Goal: Communication & Community: Answer question/provide support

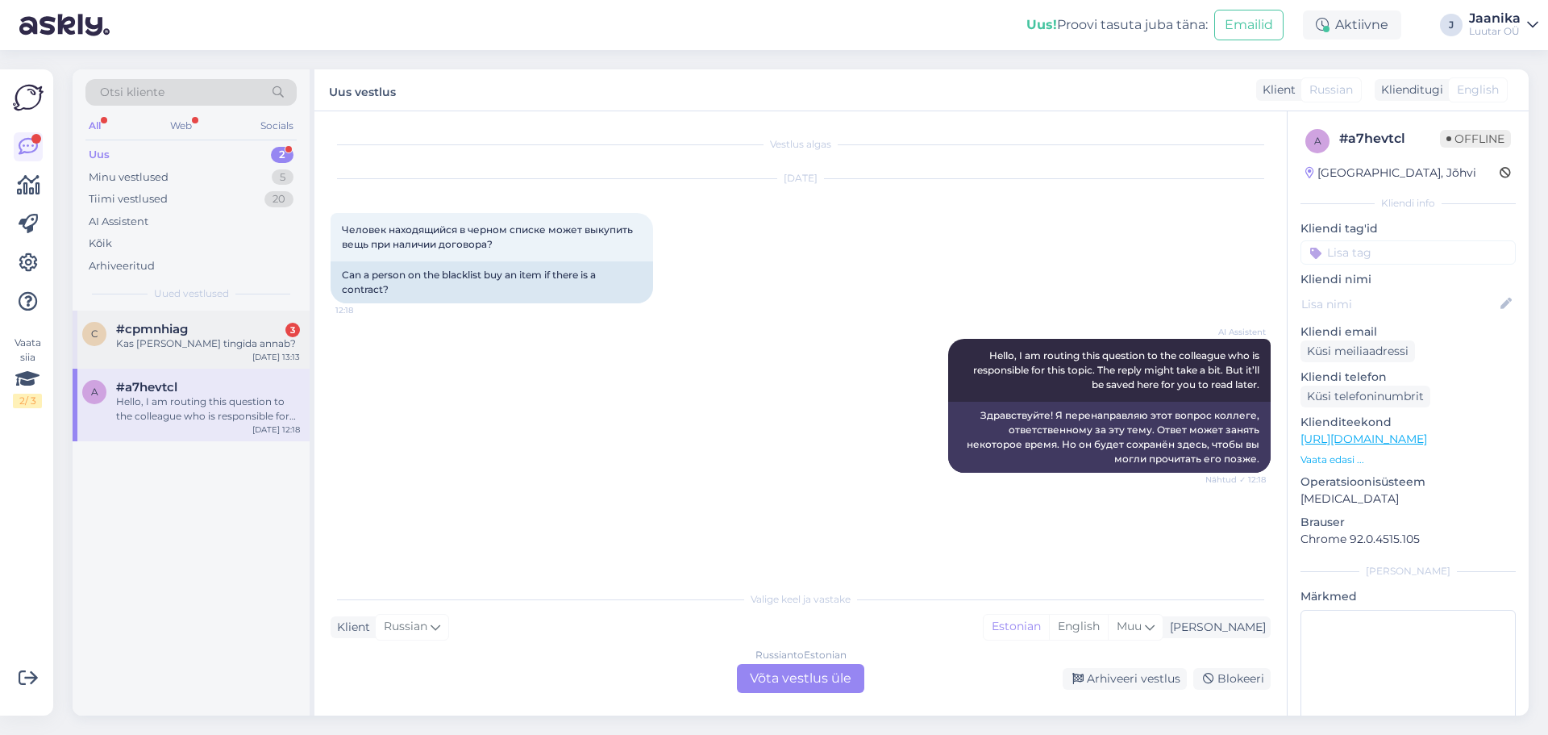
click at [206, 331] on div "#cpmnhiag 3" at bounding box center [208, 329] width 184 height 15
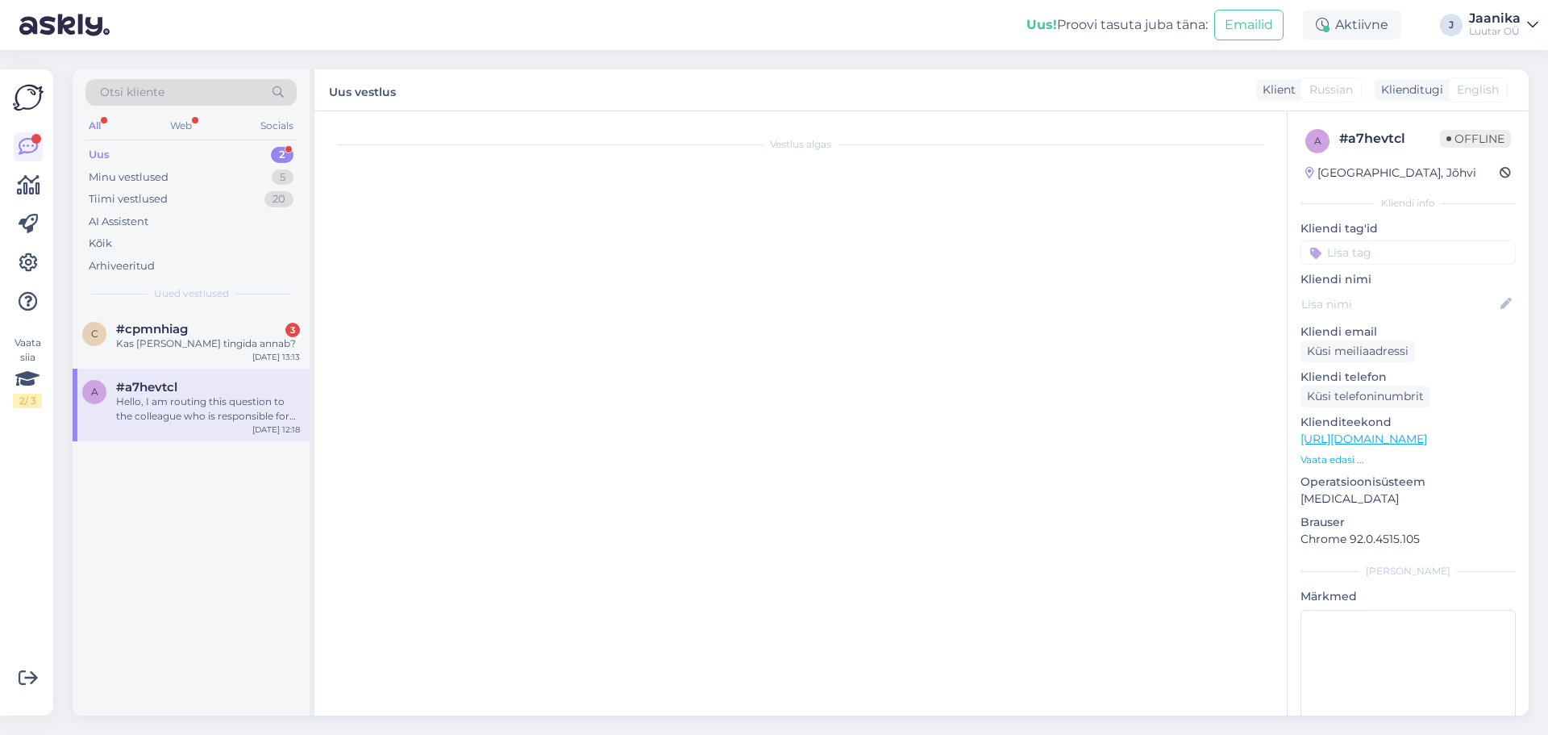
scroll to position [5622, 0]
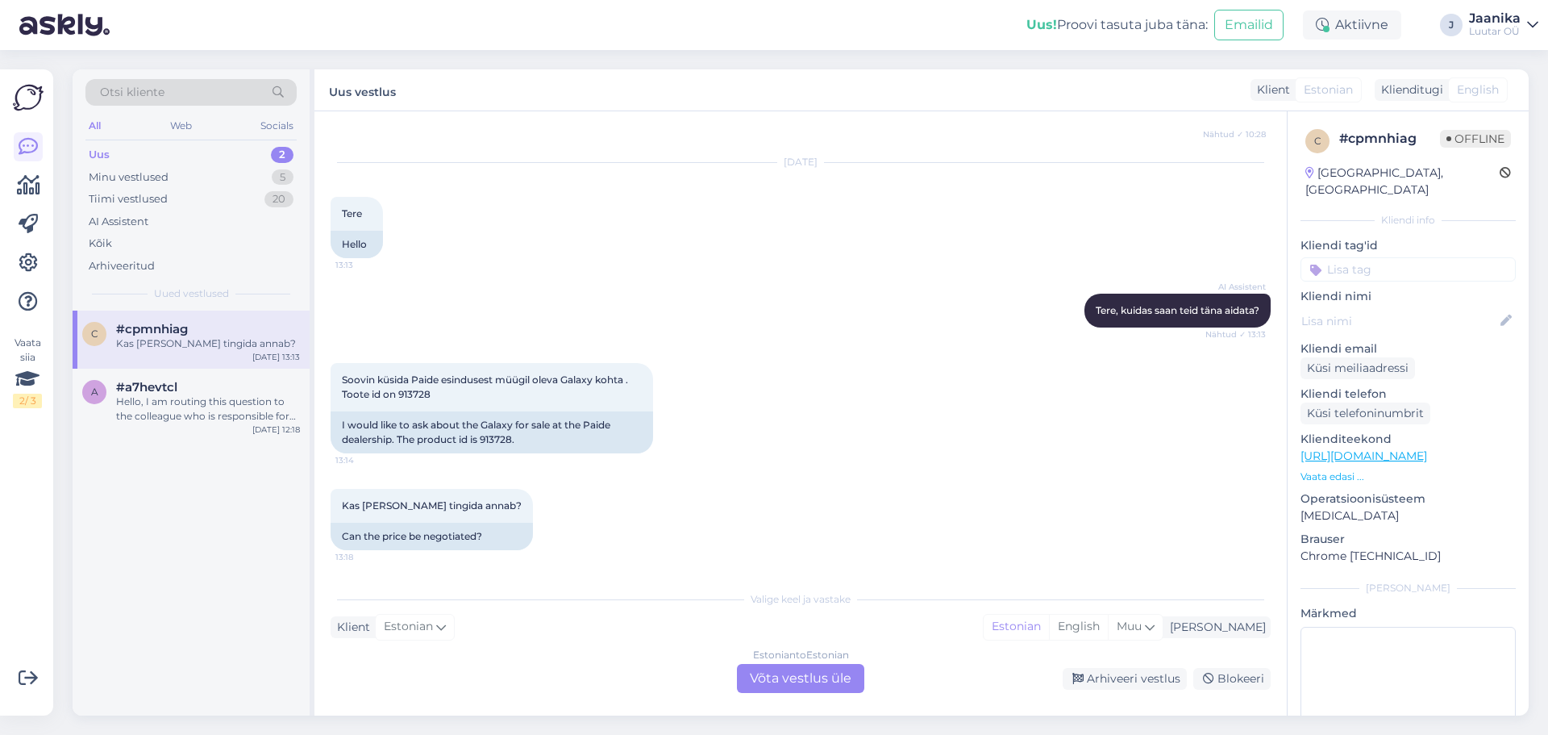
click at [778, 671] on div "Estonian to Estonian Võta vestlus üle" at bounding box center [800, 678] width 127 height 29
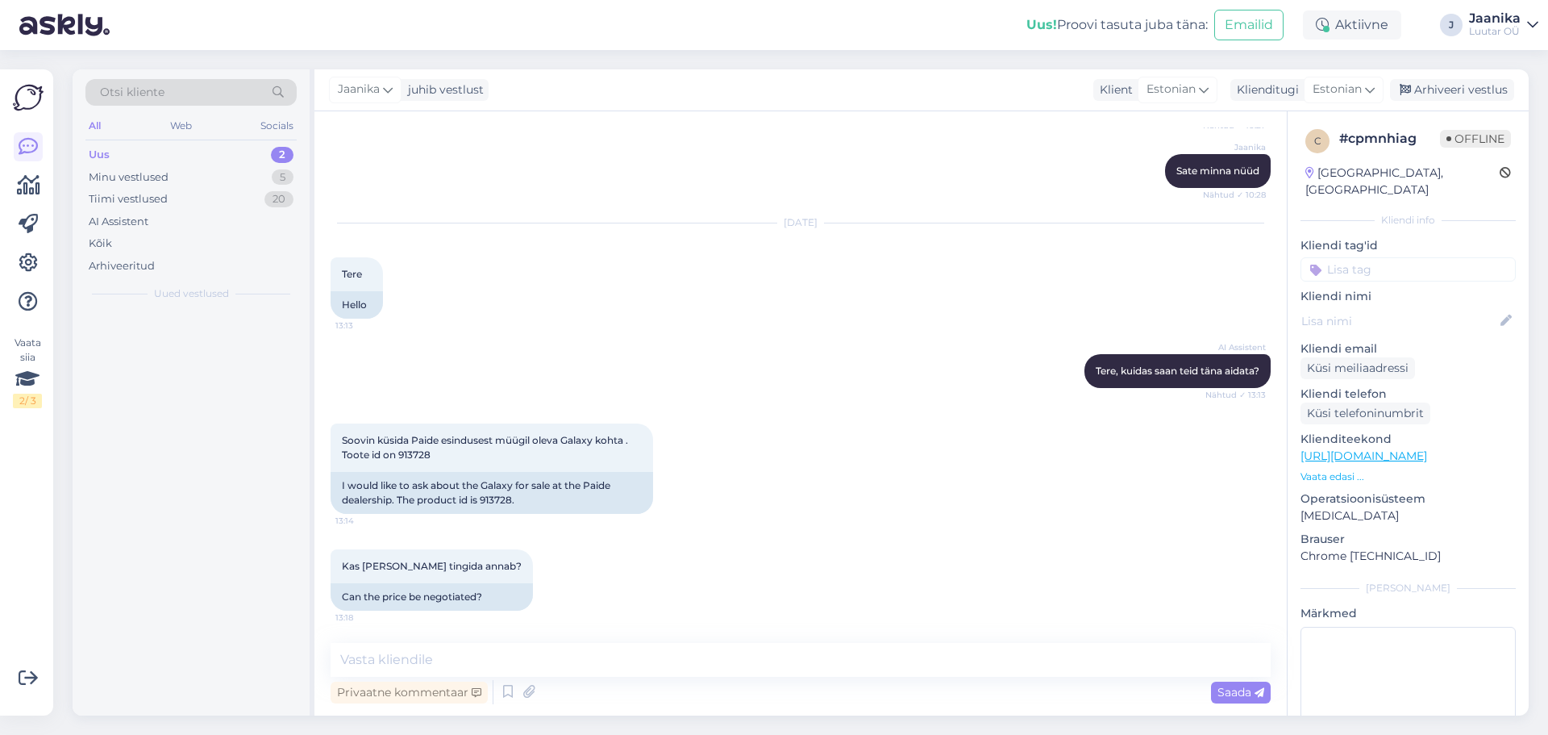
scroll to position [5561, 0]
click at [584, 656] on textarea at bounding box center [801, 660] width 940 height 34
type textarea "Tere!"
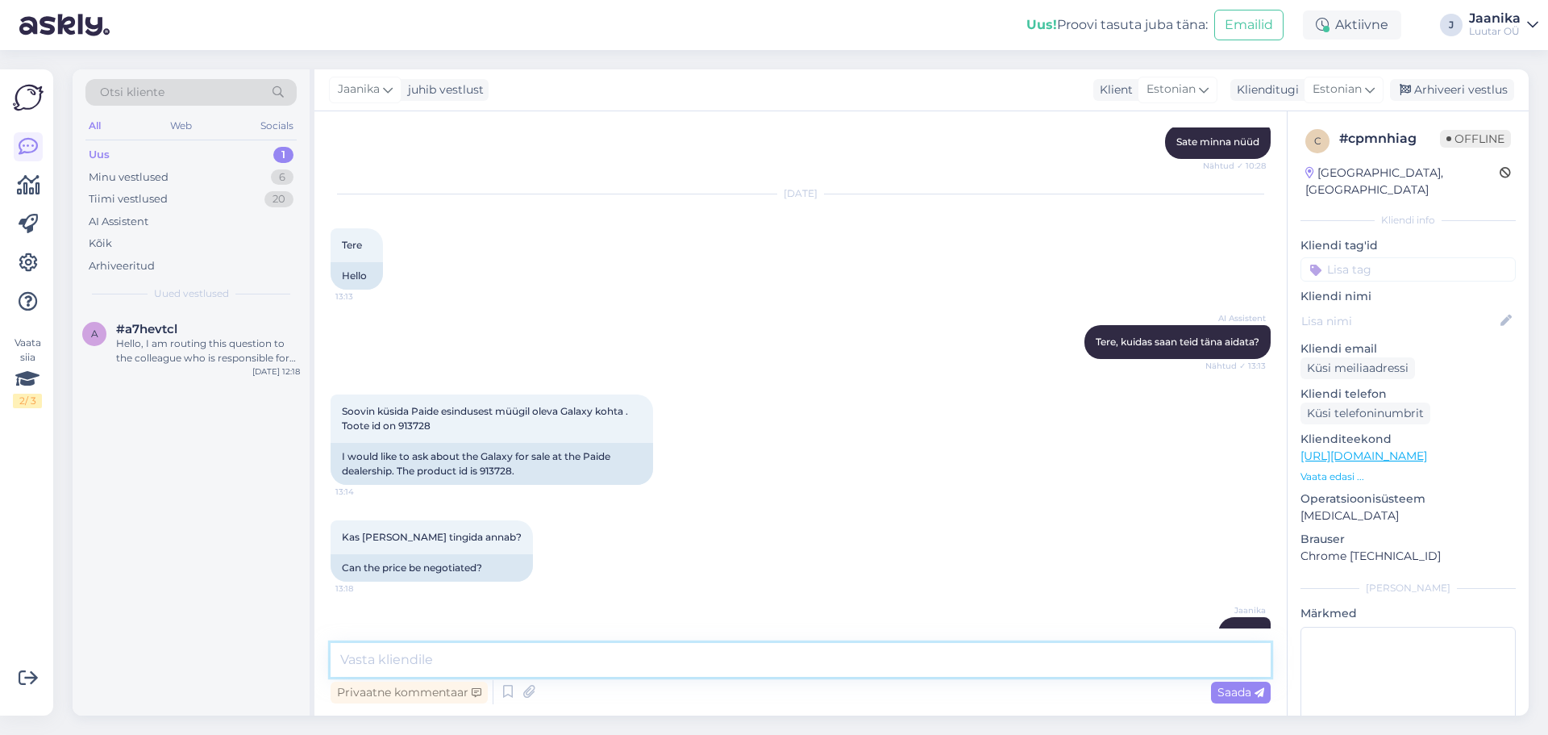
scroll to position [5631, 0]
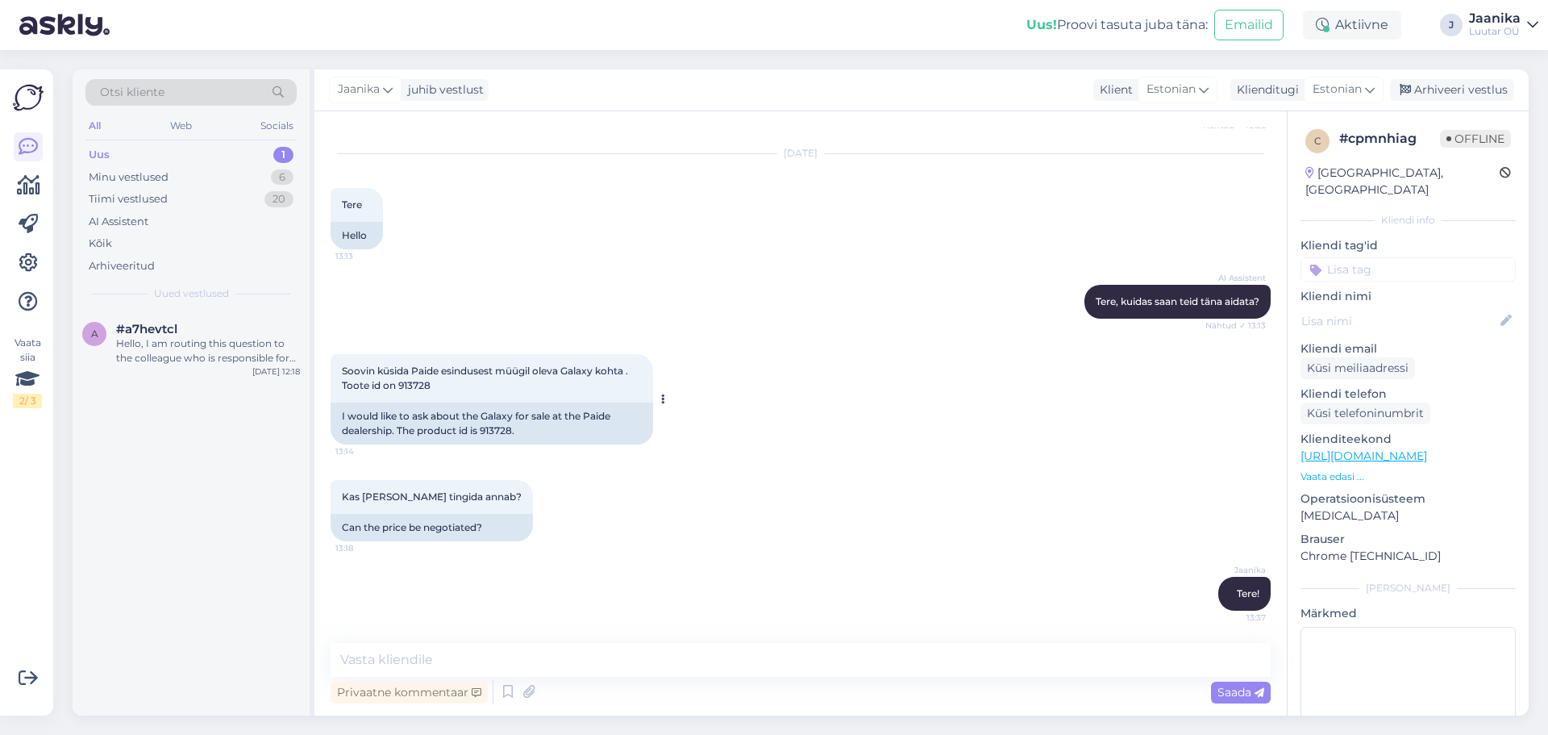
click at [414, 381] on span "Soovin küsida Paide esindusest müügil oleva Galaxy kohta . Toote id on 913728" at bounding box center [486, 377] width 289 height 27
copy div "913728 13:14"
click at [513, 668] on textarea at bounding box center [801, 660] width 940 height 34
type textarea "190€ [PERSON_NAME]"
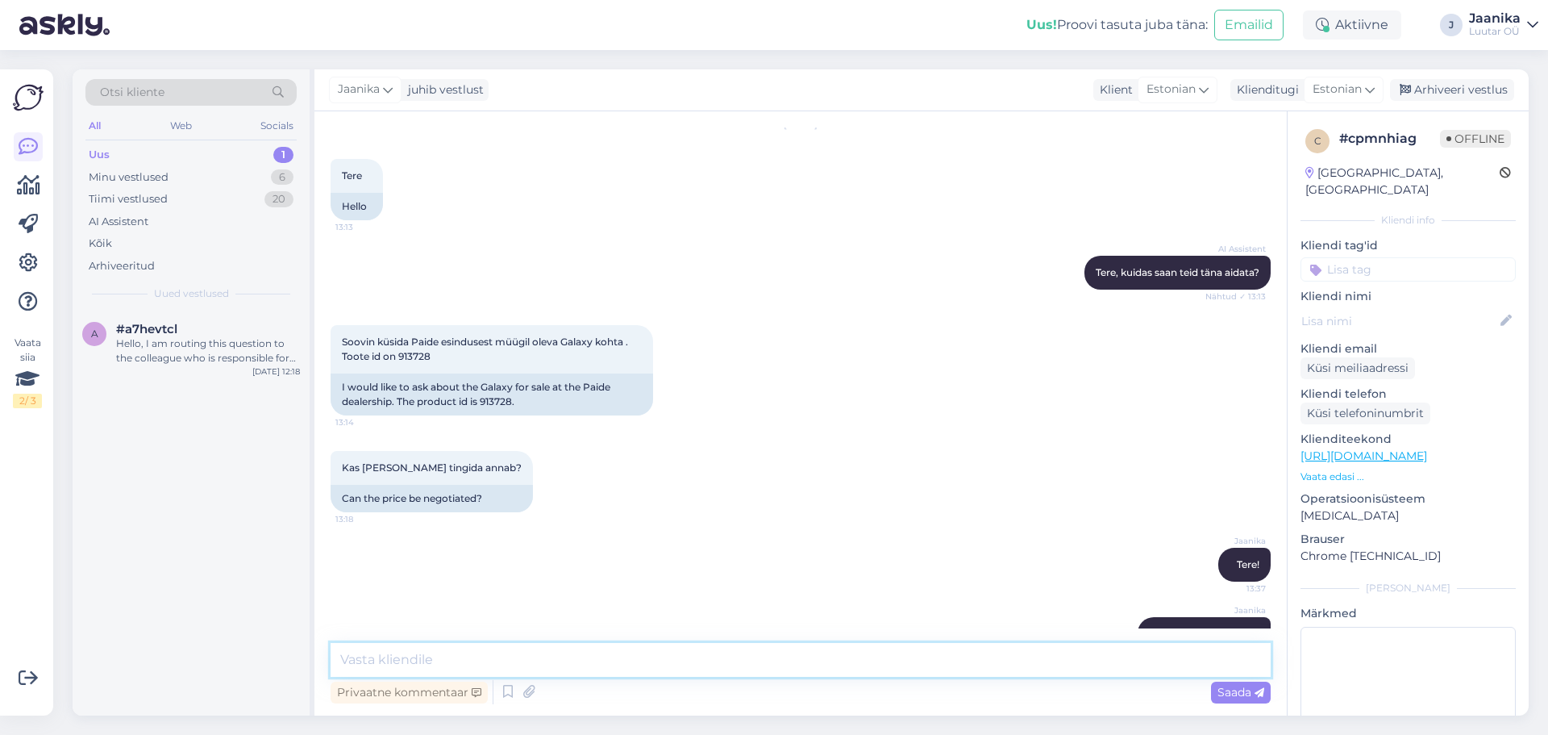
scroll to position [5700, 0]
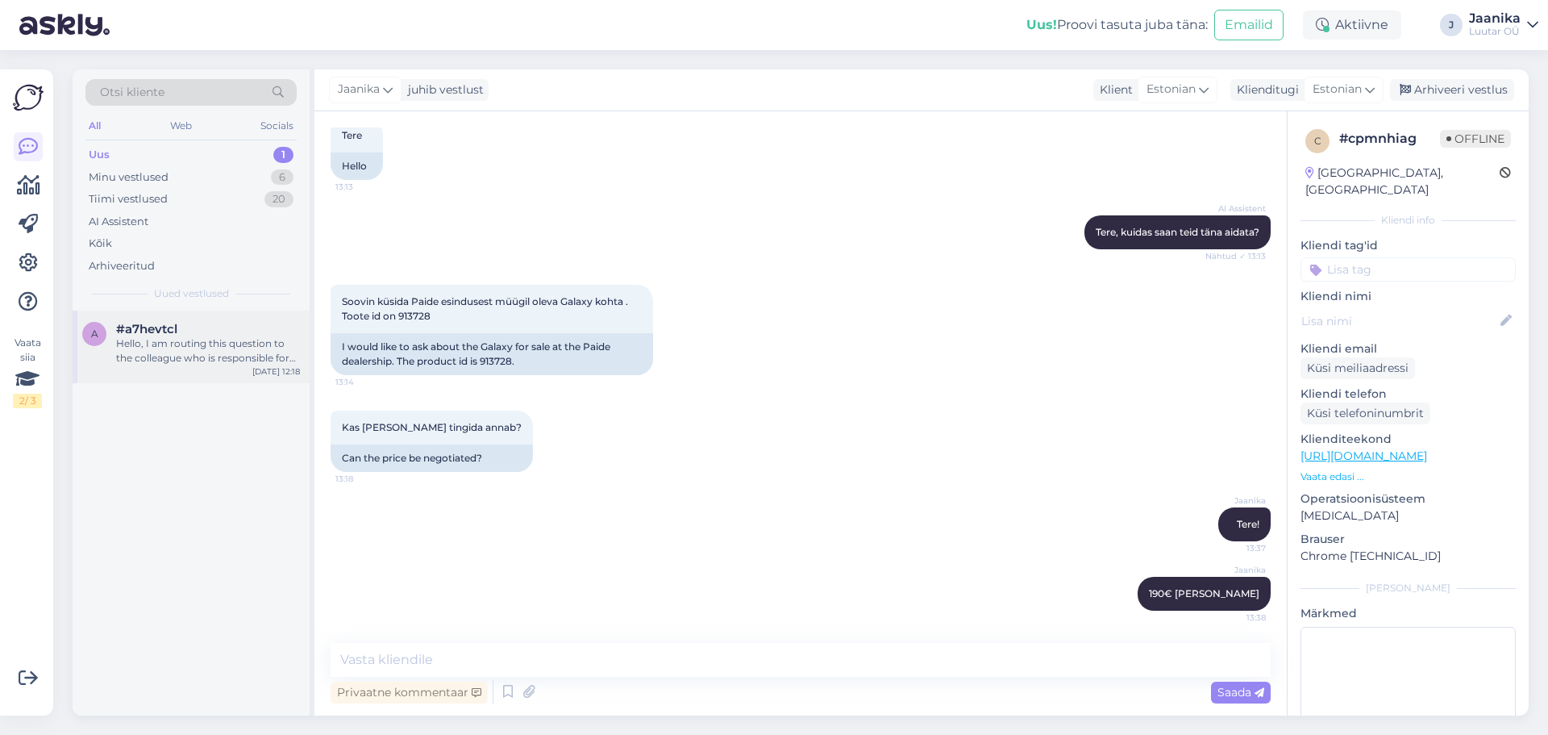
click at [208, 348] on div "Hello, I am routing this question to the colleague who is responsible for this …" at bounding box center [208, 350] width 184 height 29
